Goal: Task Accomplishment & Management: Manage account settings

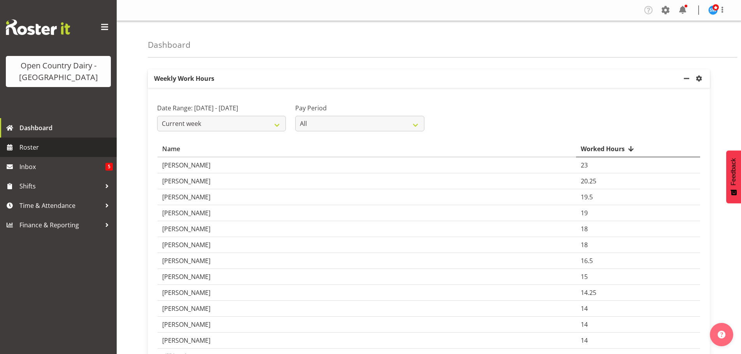
click at [25, 146] on span "Roster" at bounding box center [65, 148] width 93 height 12
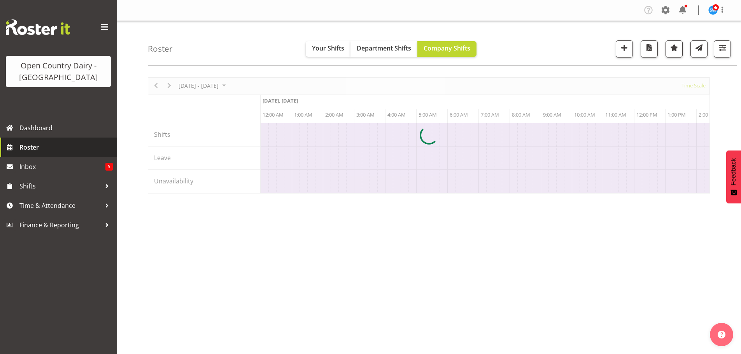
scroll to position [0, 747]
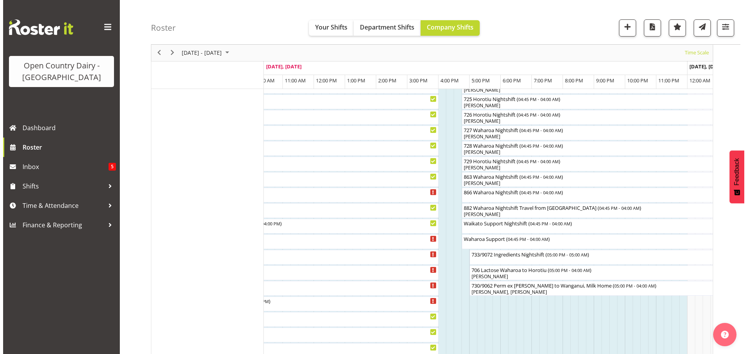
scroll to position [496, 0]
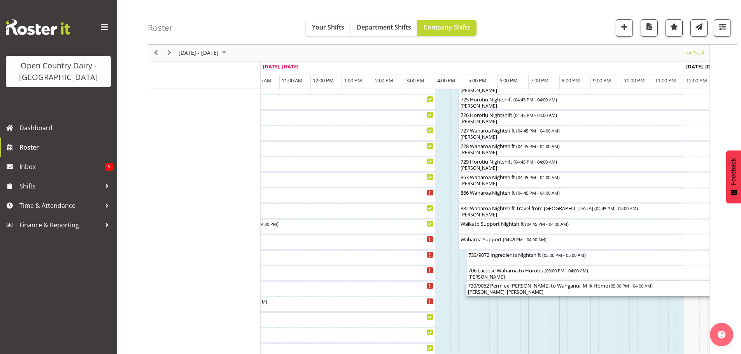
click at [498, 287] on div "730/9062 Perm ex Tatua to [GEOGRAPHIC_DATA], Milk Home ( 05:00 PM - 04:00 AM )" at bounding box center [637, 286] width 339 height 8
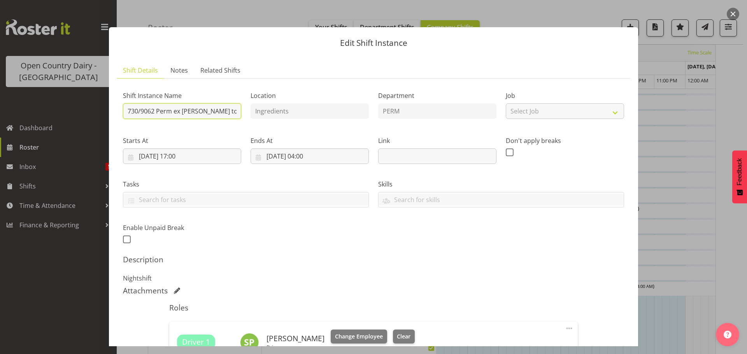
click at [154, 111] on input "730/9062 Perm ex [PERSON_NAME] to [GEOGRAPHIC_DATA], Milk Home" at bounding box center [182, 111] width 118 height 16
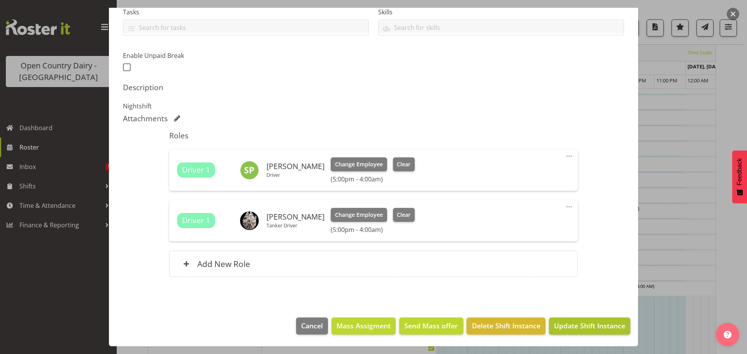
type input "732/9063 Perm ex [PERSON_NAME] to Wanganui, Milk Home"
click at [574, 326] on span "Update Shift Instance" at bounding box center [589, 326] width 71 height 10
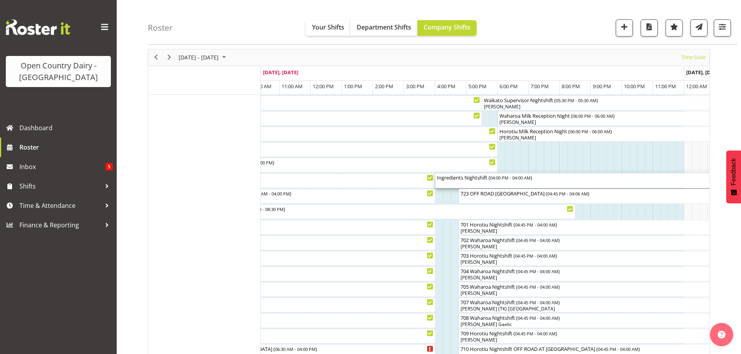
click at [470, 179] on div "Ingredients Nightshift ( 04:00 PM - 04:00 AM )" at bounding box center [622, 177] width 370 height 8
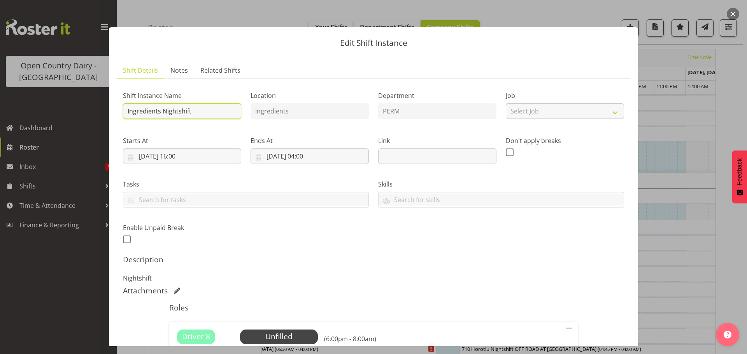
click at [203, 109] on input "Ingredients Nightshift" at bounding box center [182, 111] width 118 height 16
type input "I"
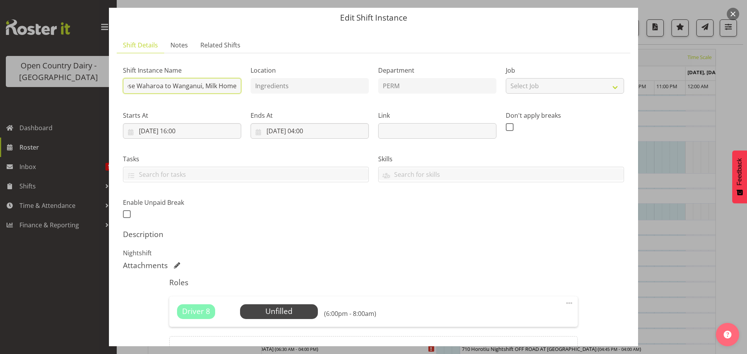
scroll to position [111, 0]
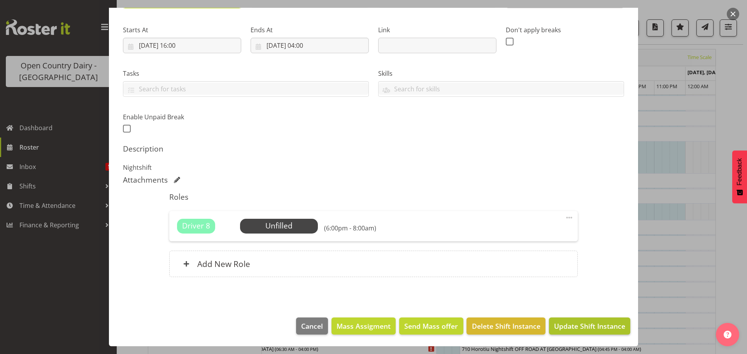
type input "871 Lactose Waharoa to Wanganui, Milk Home"
click at [592, 327] on span "Update Shift Instance" at bounding box center [589, 326] width 71 height 10
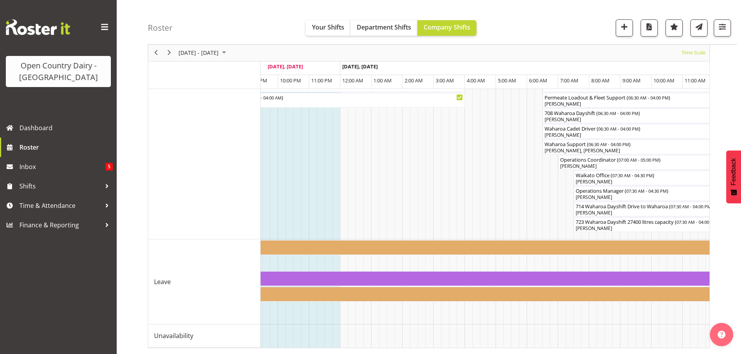
scroll to position [0, 1445]
